Goal: Transaction & Acquisition: Book appointment/travel/reservation

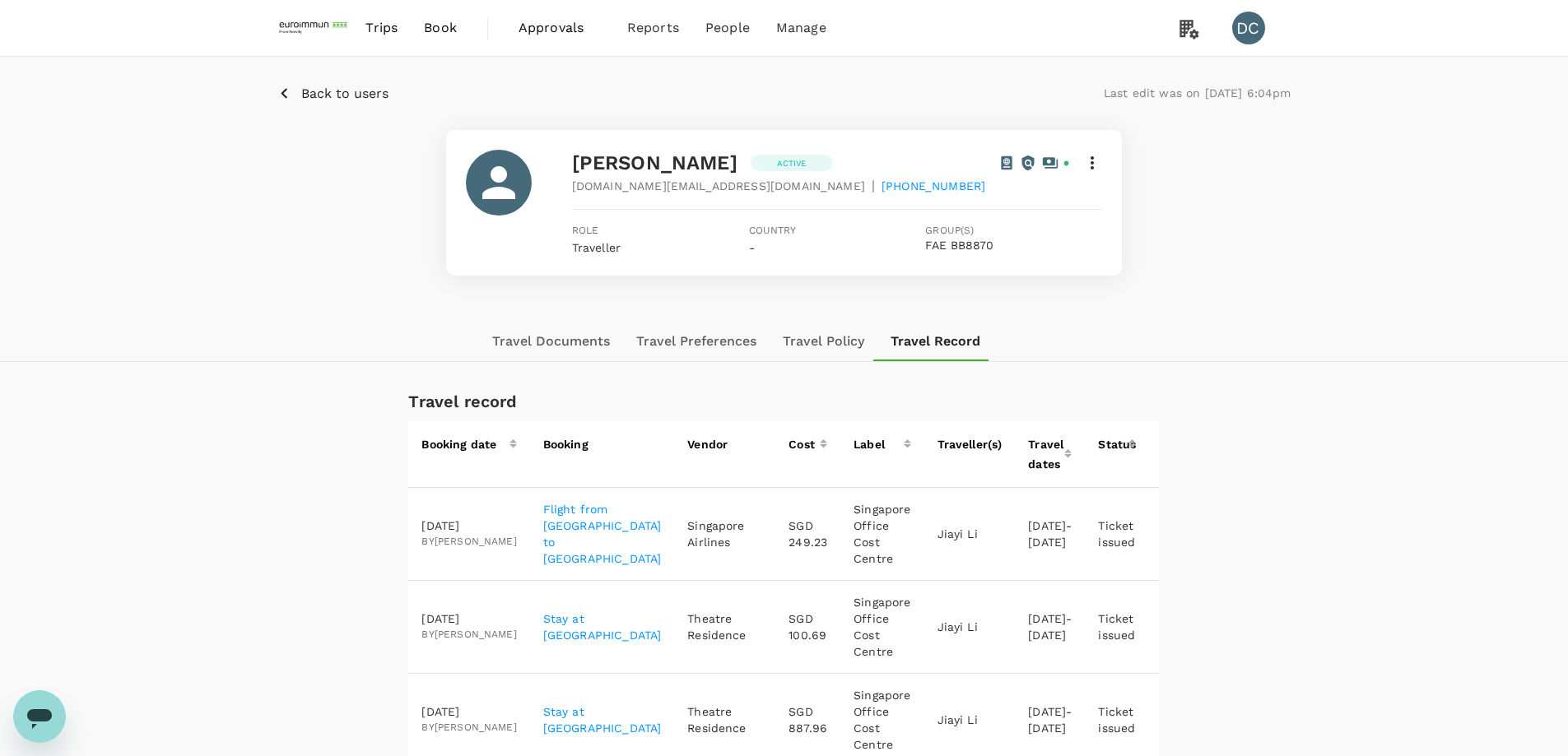
click at [359, 97] on p "Back to users" at bounding box center [345, 93] width 87 height 20
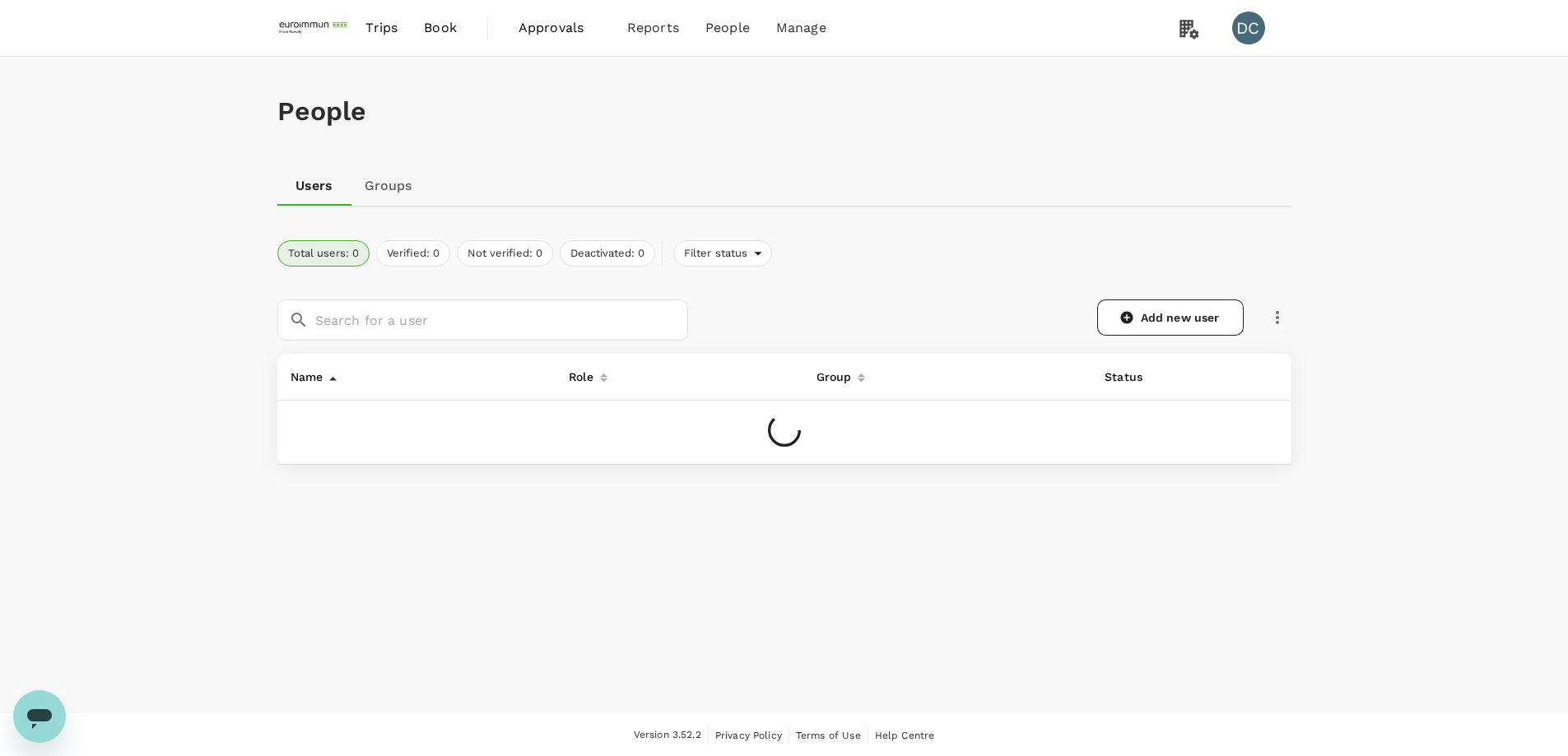
click at [441, 35] on span "Book" at bounding box center [441, 28] width 33 height 20
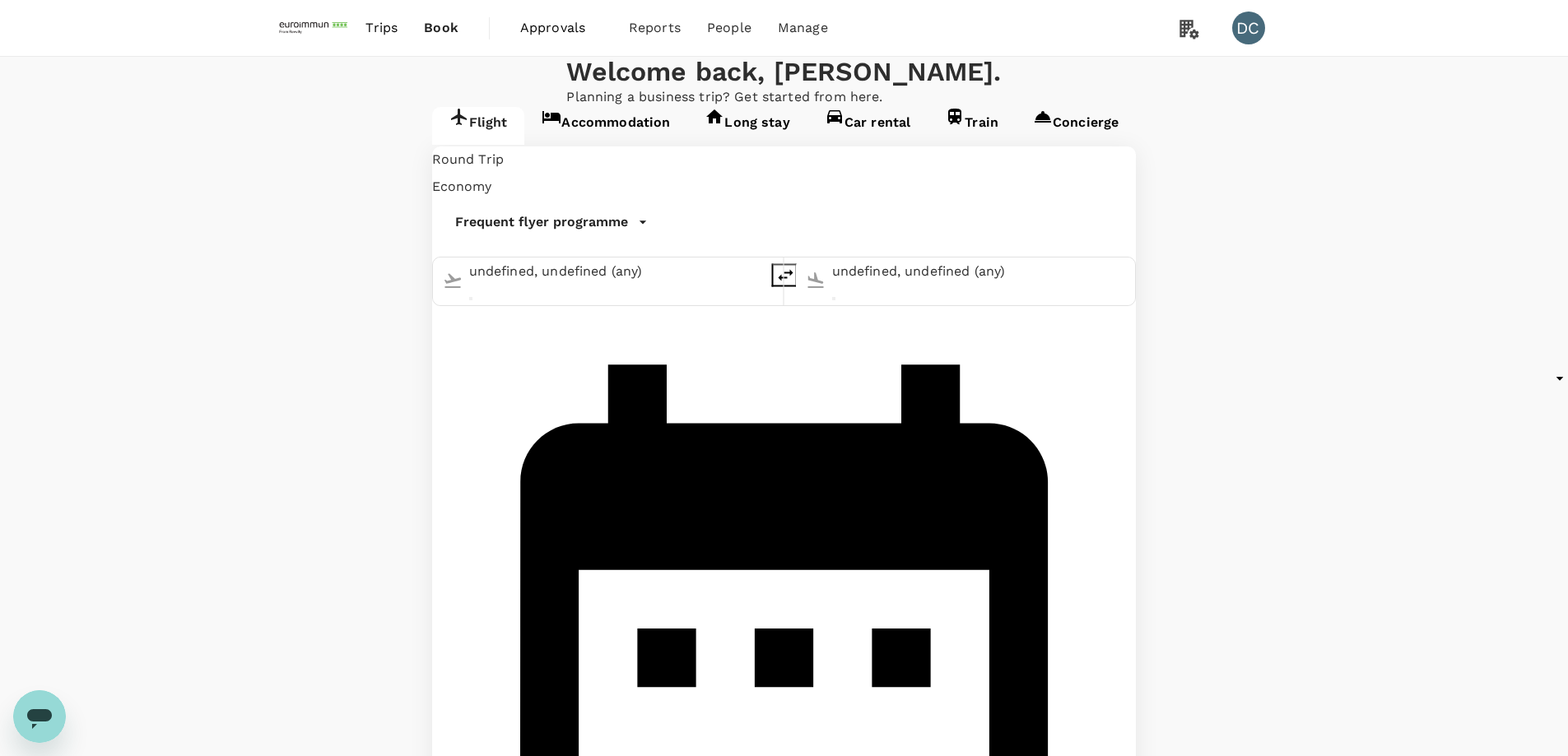
type input "[GEOGRAPHIC_DATA], [GEOGRAPHIC_DATA] (any)"
type input "Singapore Changi (SIN)"
type input "[GEOGRAPHIC_DATA], [GEOGRAPHIC_DATA] (any)"
type input "Singapore Changi (SIN)"
type input "[GEOGRAPHIC_DATA], [GEOGRAPHIC_DATA] (any)"
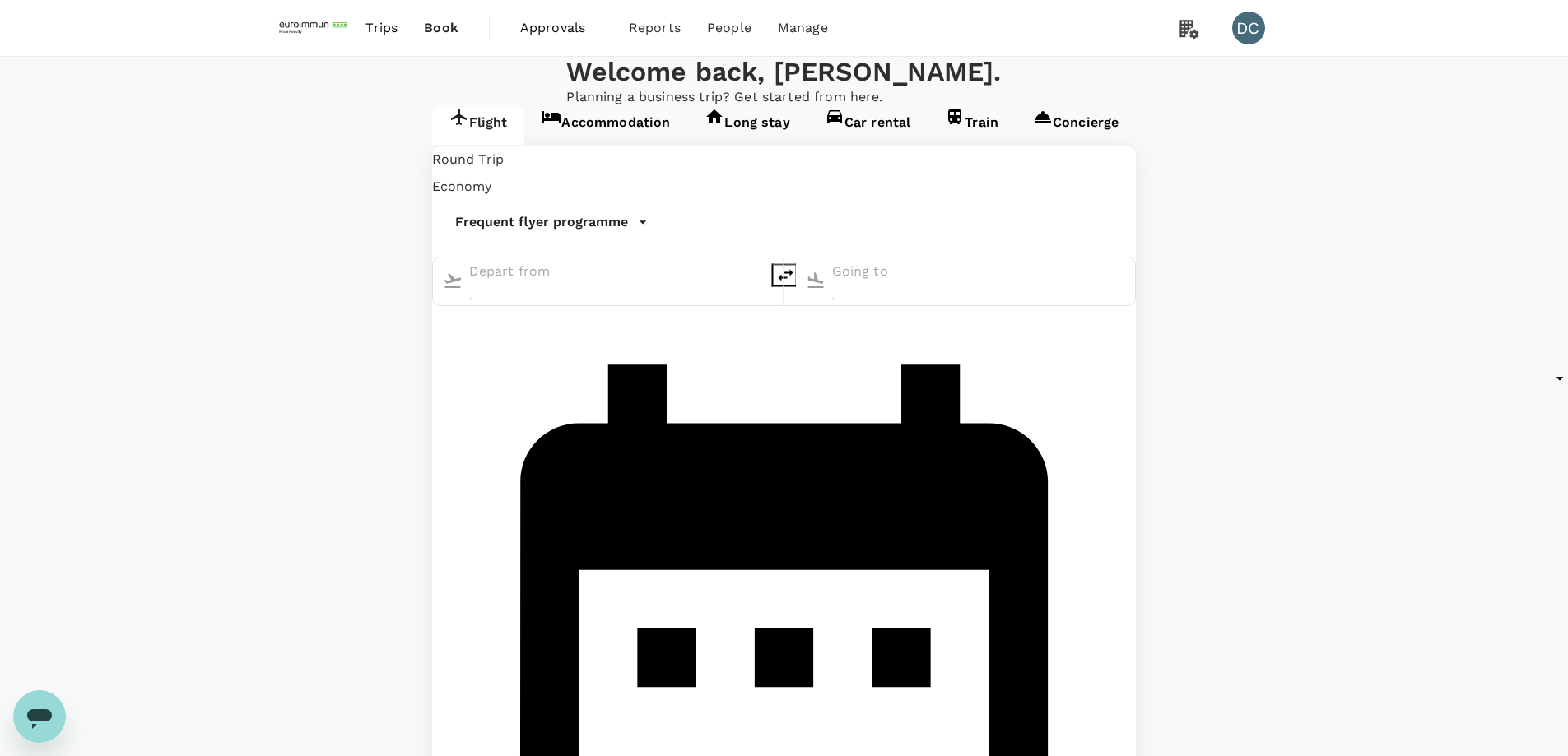
type input "Singapore Changi (SIN)"
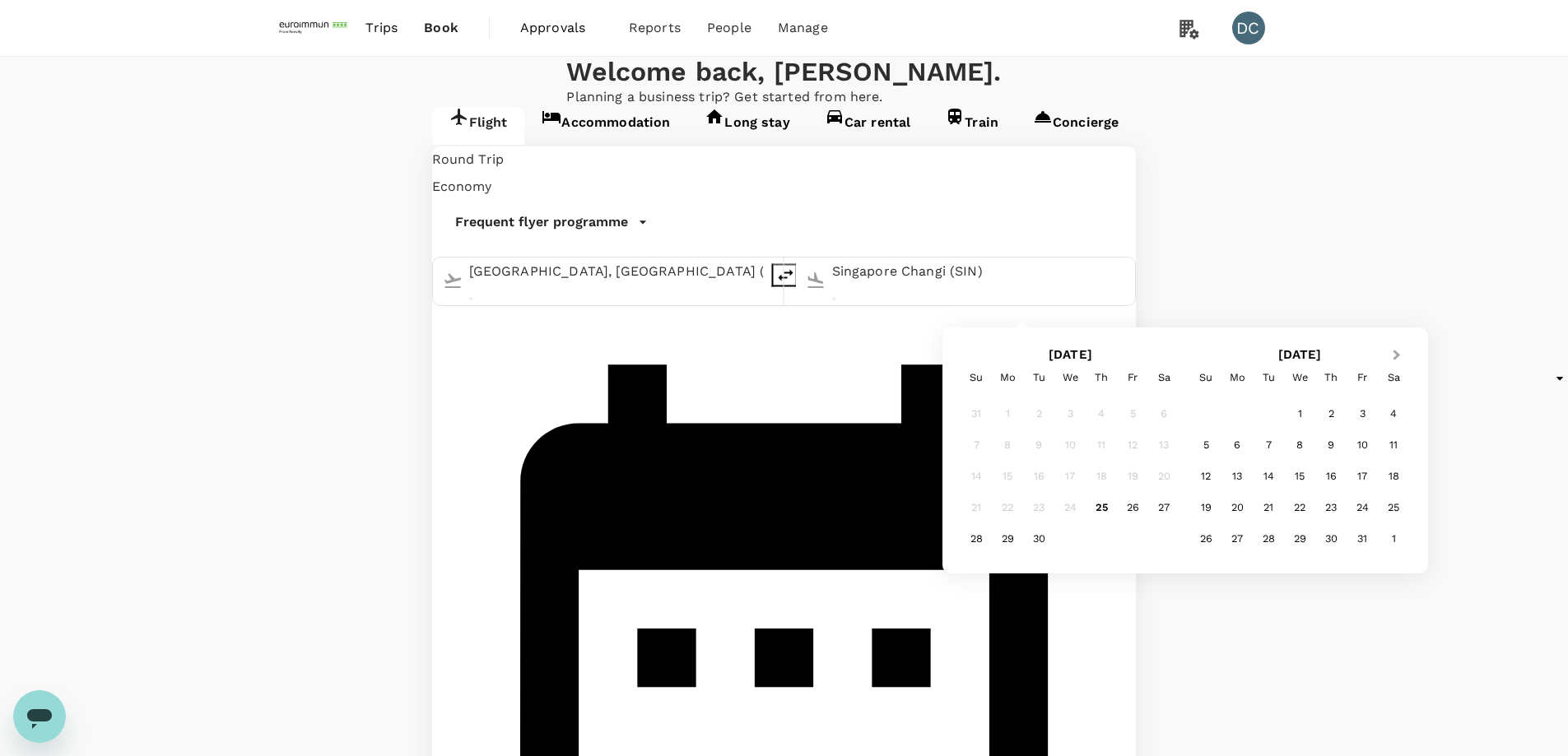
click at [1396, 355] on span "Next Month" at bounding box center [1396, 356] width 0 height 19
